Goal: Task Accomplishment & Management: Manage account settings

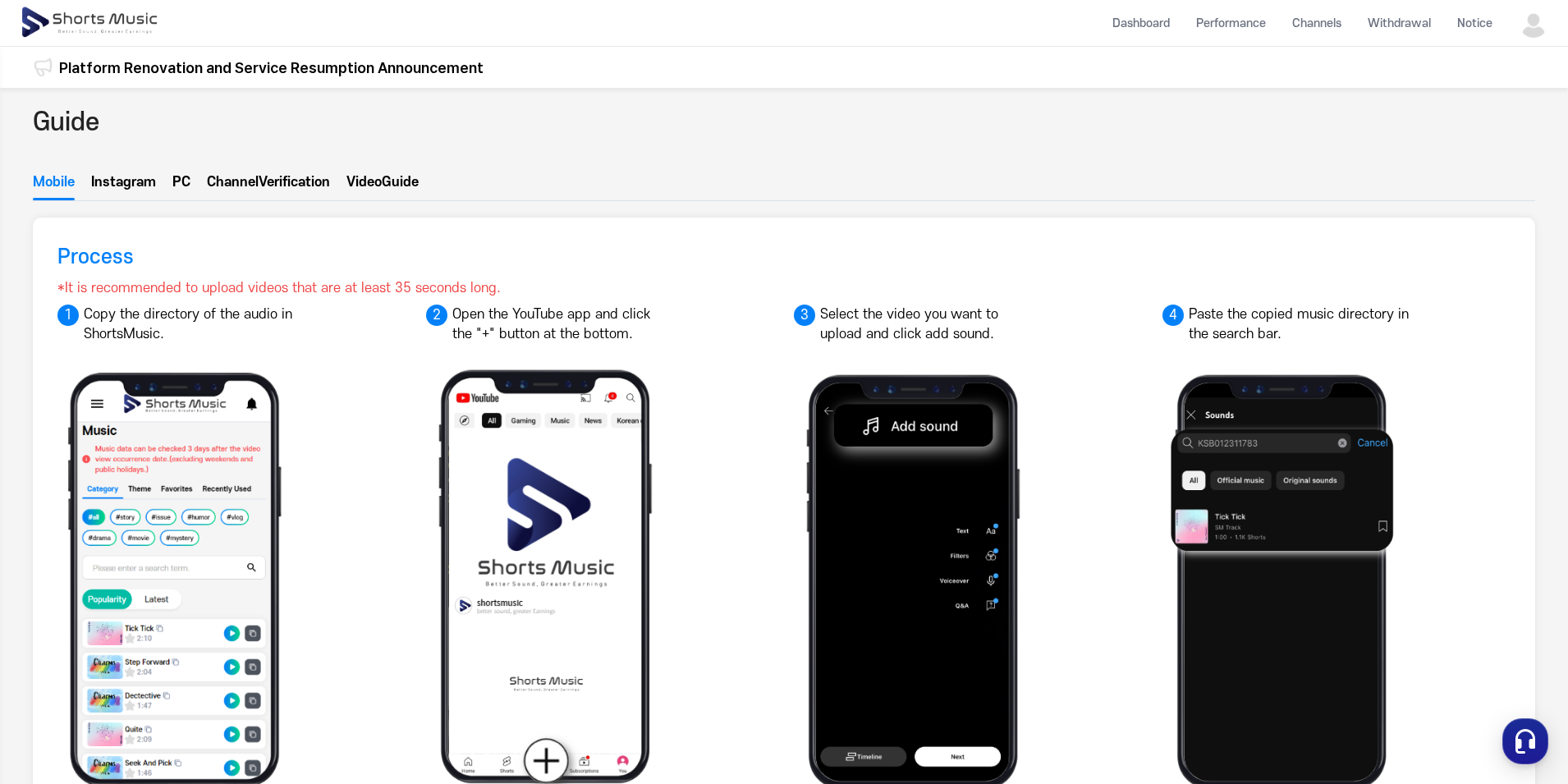
click at [128, 193] on button "Instagram" at bounding box center [123, 186] width 65 height 28
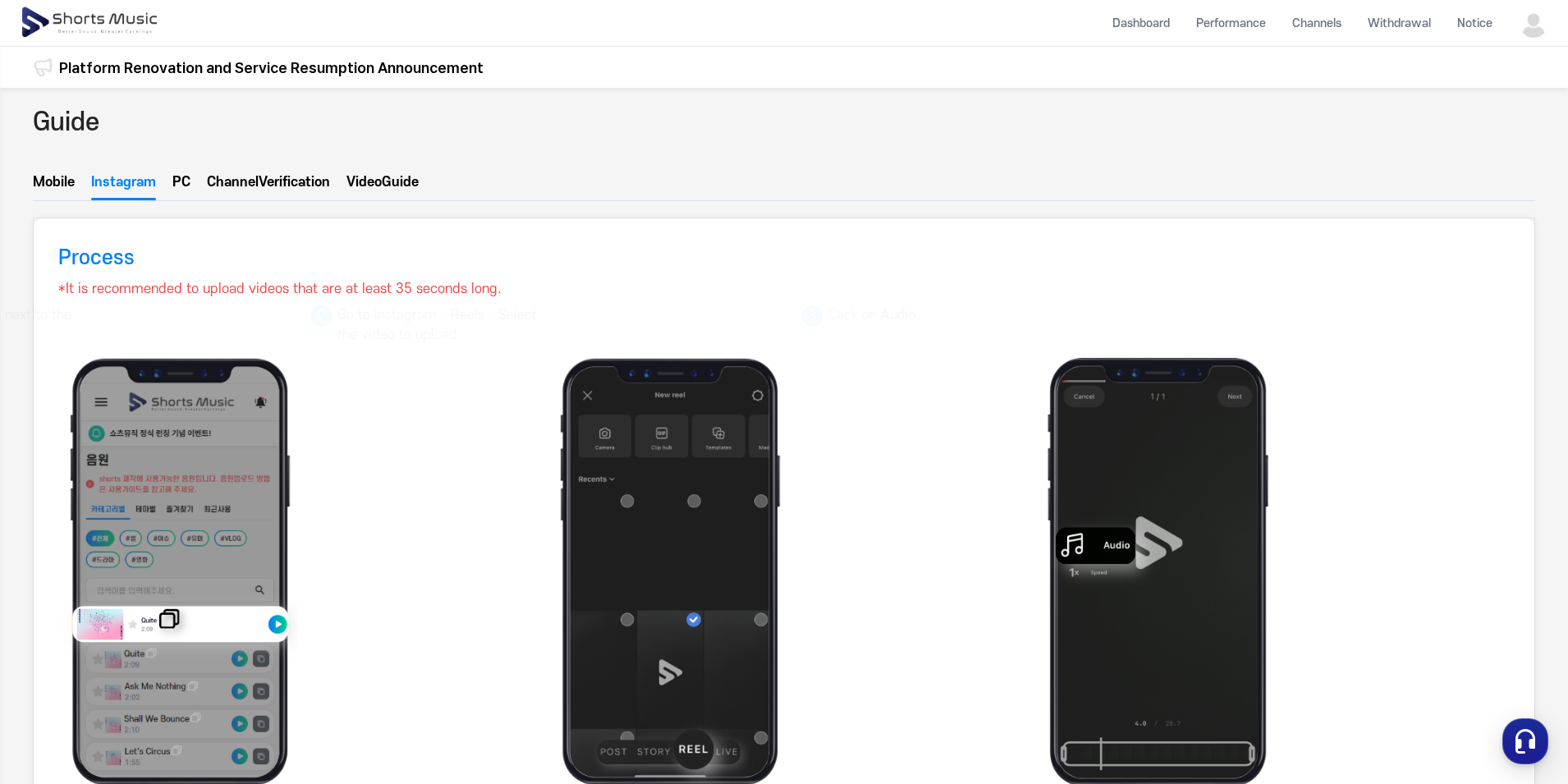
click at [184, 189] on button "PC" at bounding box center [181, 186] width 18 height 28
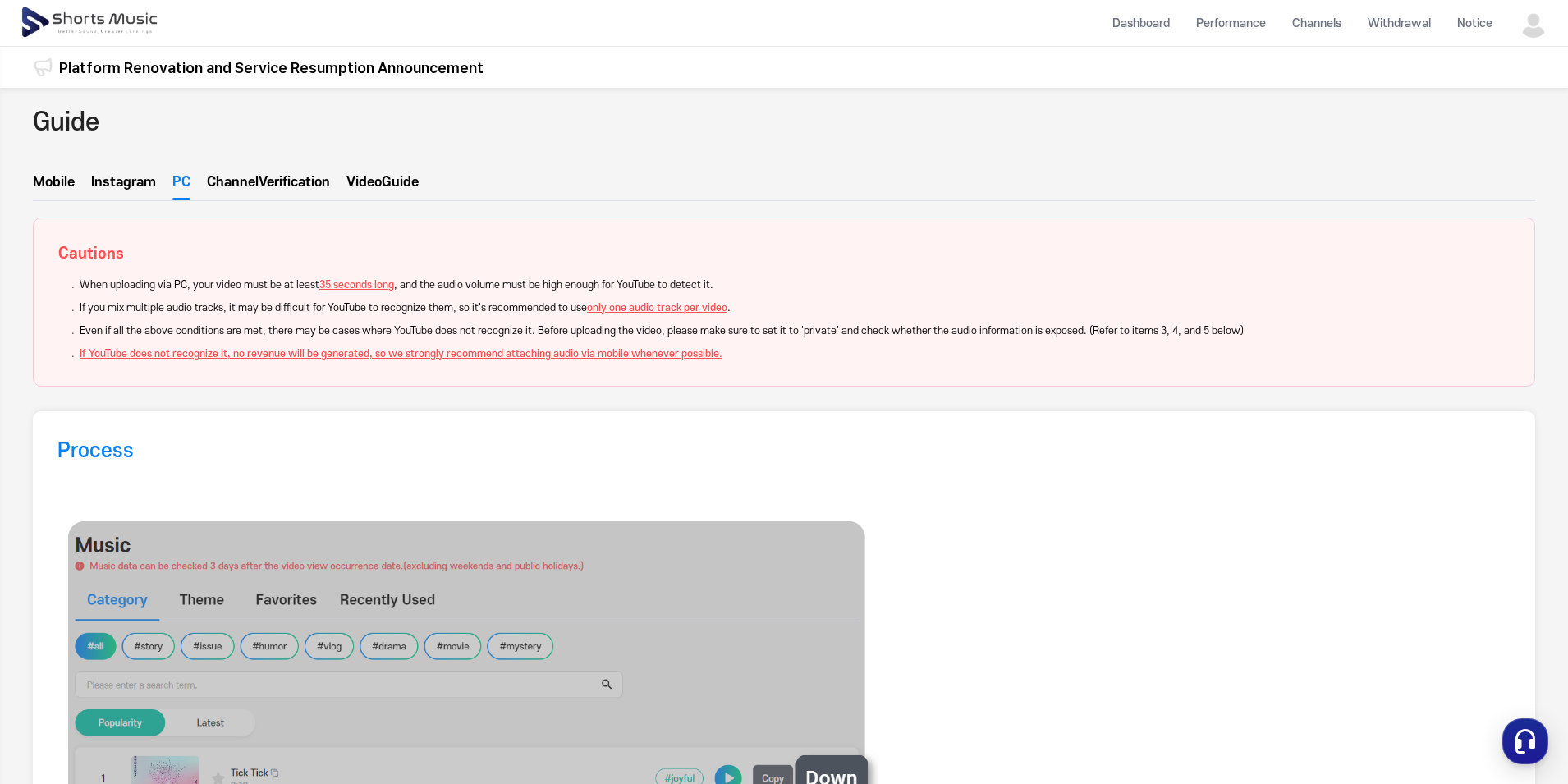
click at [225, 189] on button "Channel  Verification" at bounding box center [269, 186] width 123 height 21
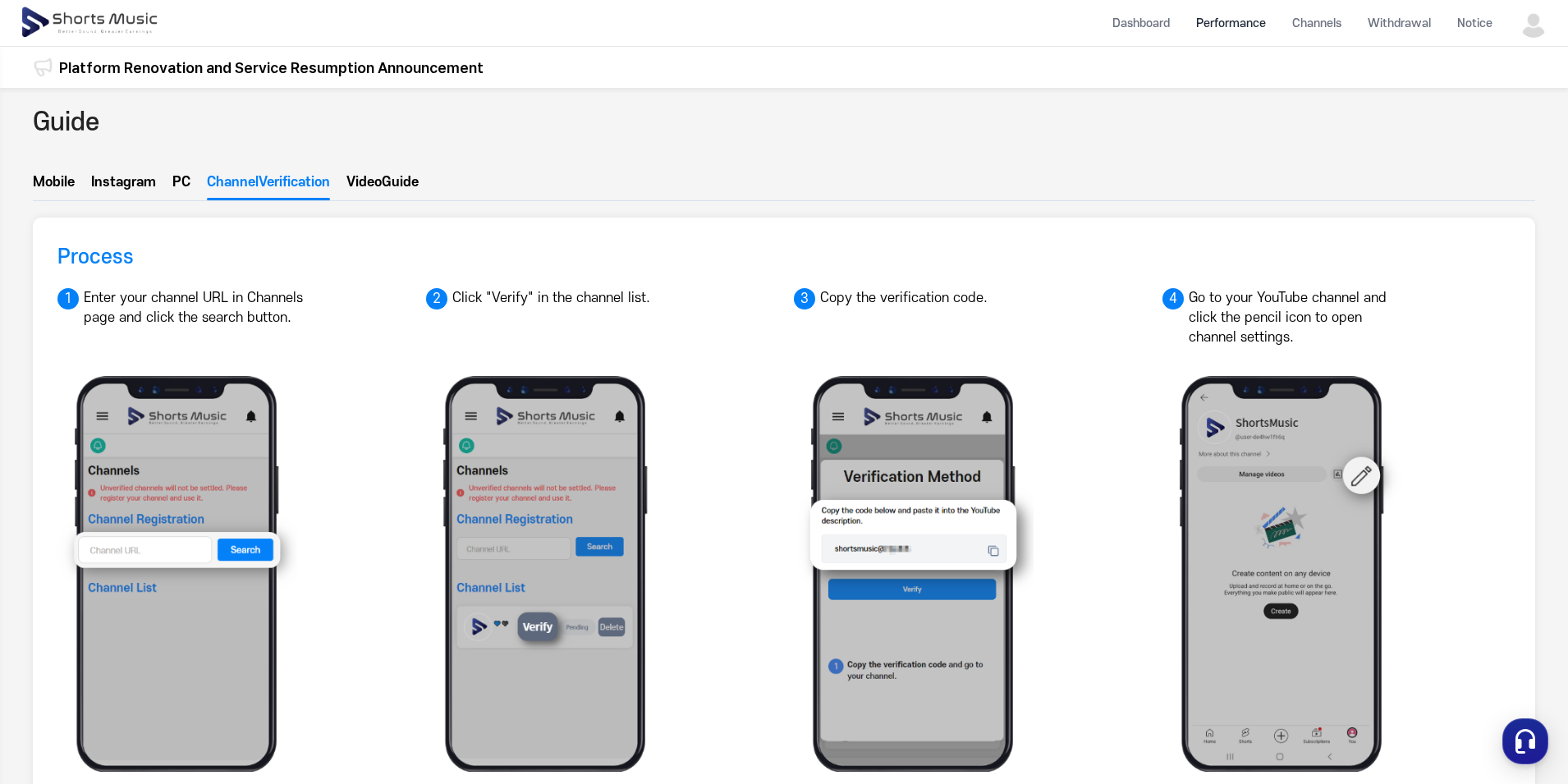
click at [1231, 28] on li "Performance" at bounding box center [1231, 23] width 96 height 44
click at [1165, 25] on li "Dashboard" at bounding box center [1142, 23] width 84 height 44
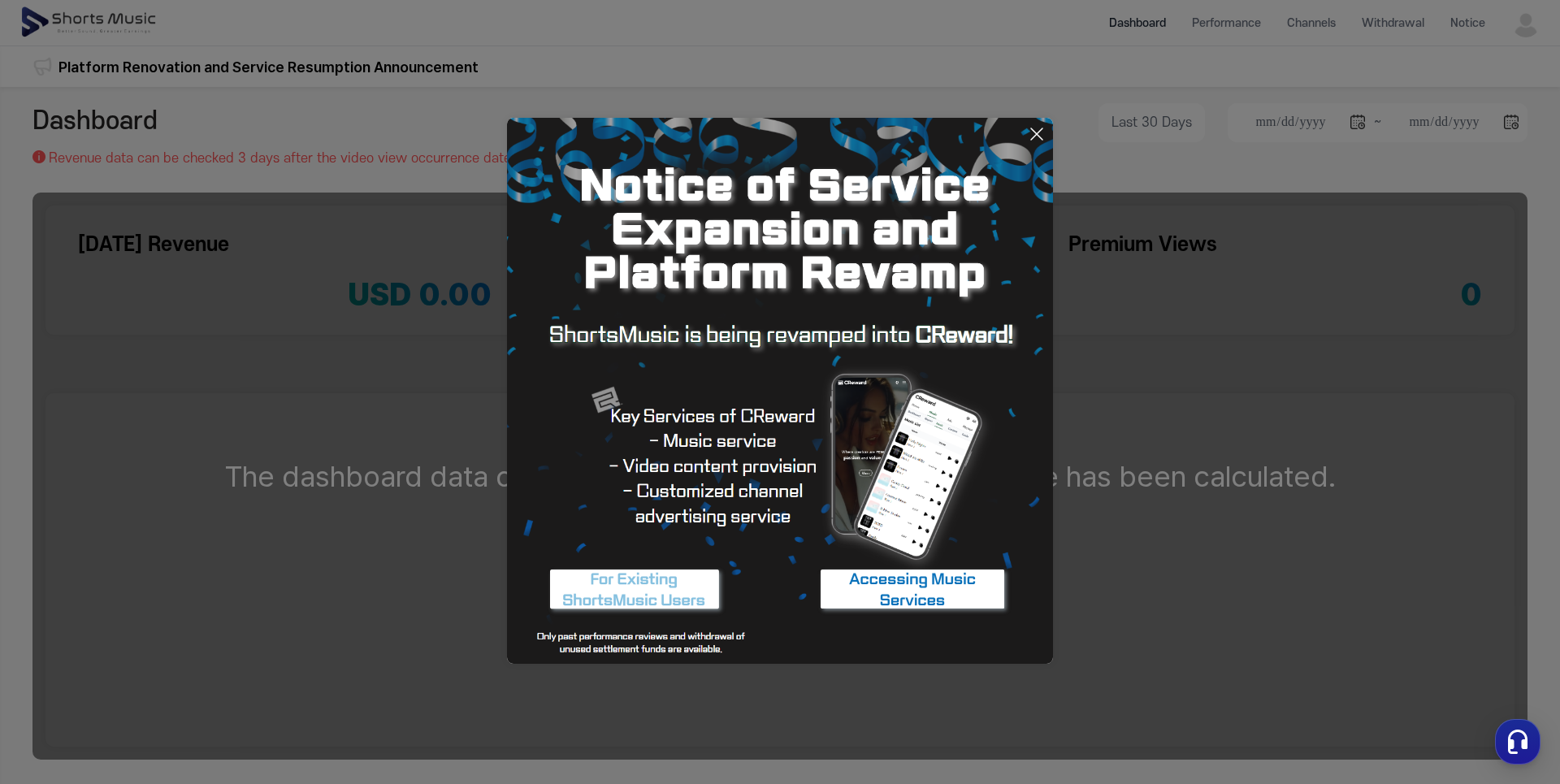
click at [1044, 120] on img at bounding box center [780, 391] width 546 height 546
click at [1044, 127] on icon at bounding box center [1037, 134] width 20 height 19
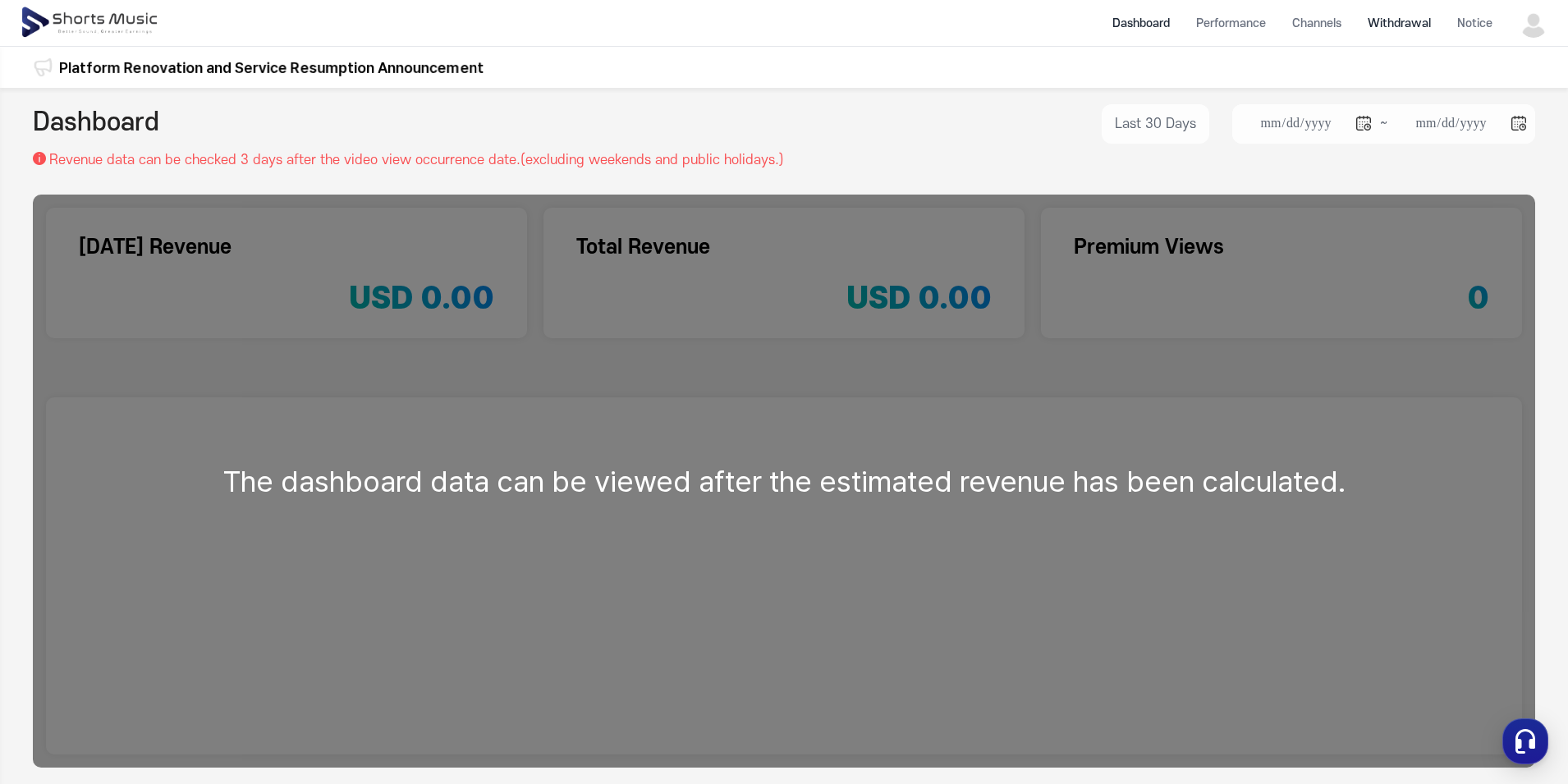
click at [1405, 22] on li "Withdrawal" at bounding box center [1399, 23] width 89 height 44
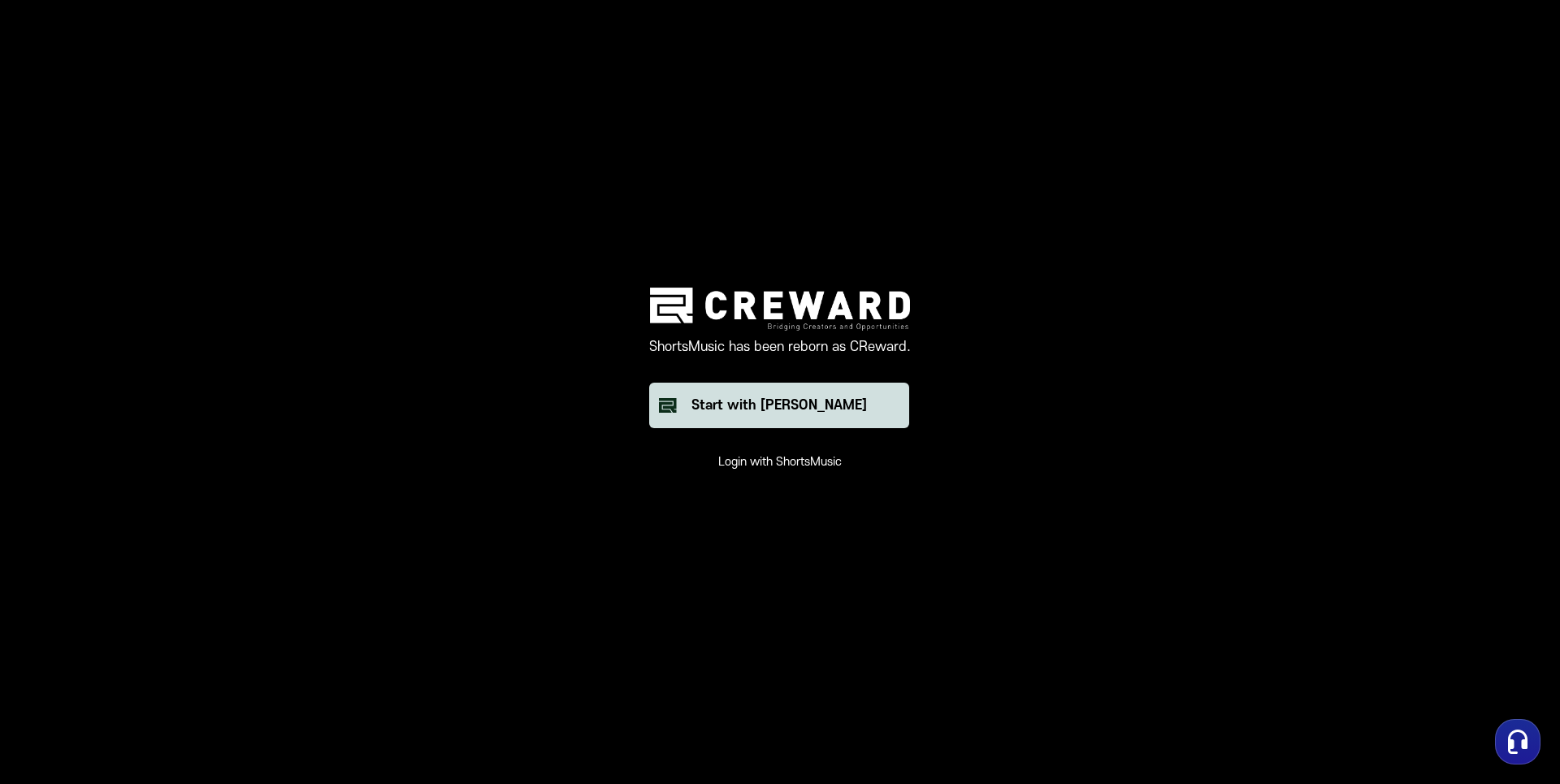
click at [884, 389] on button "Start with [PERSON_NAME]" at bounding box center [779, 405] width 260 height 46
